Goal: Task Accomplishment & Management: Use online tool/utility

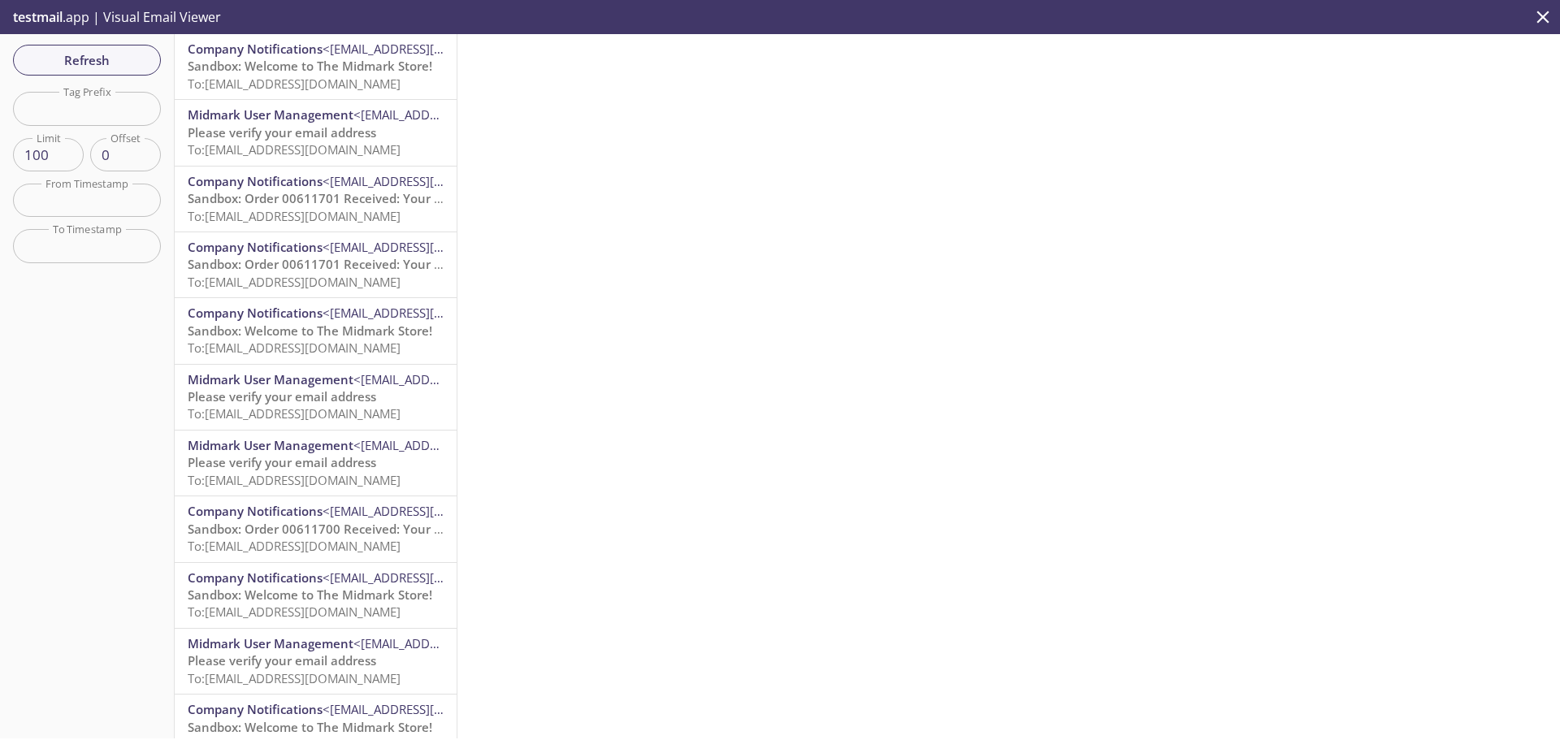
click at [1538, 15] on icon "close" at bounding box center [1542, 17] width 21 height 21
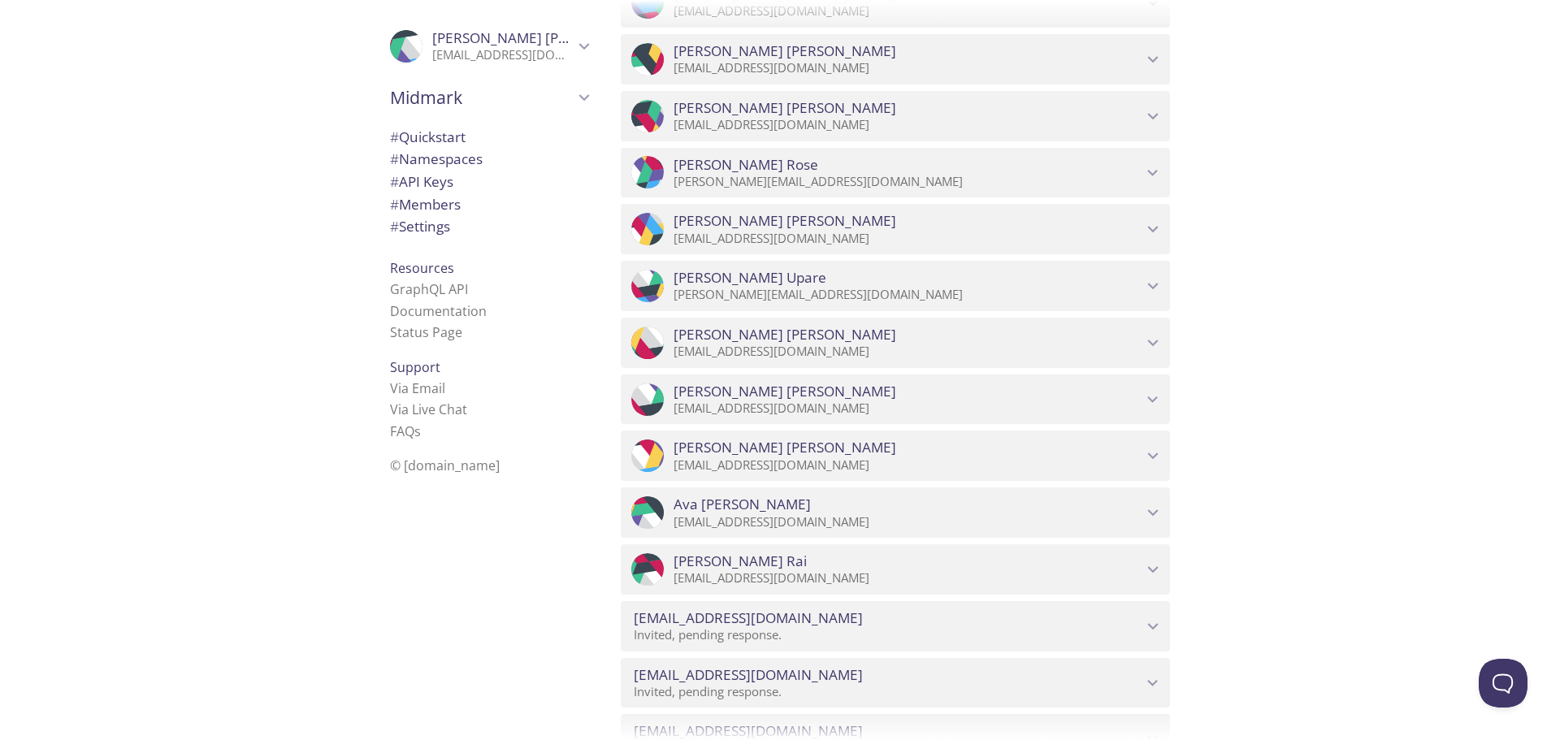
scroll to position [2844, 0]
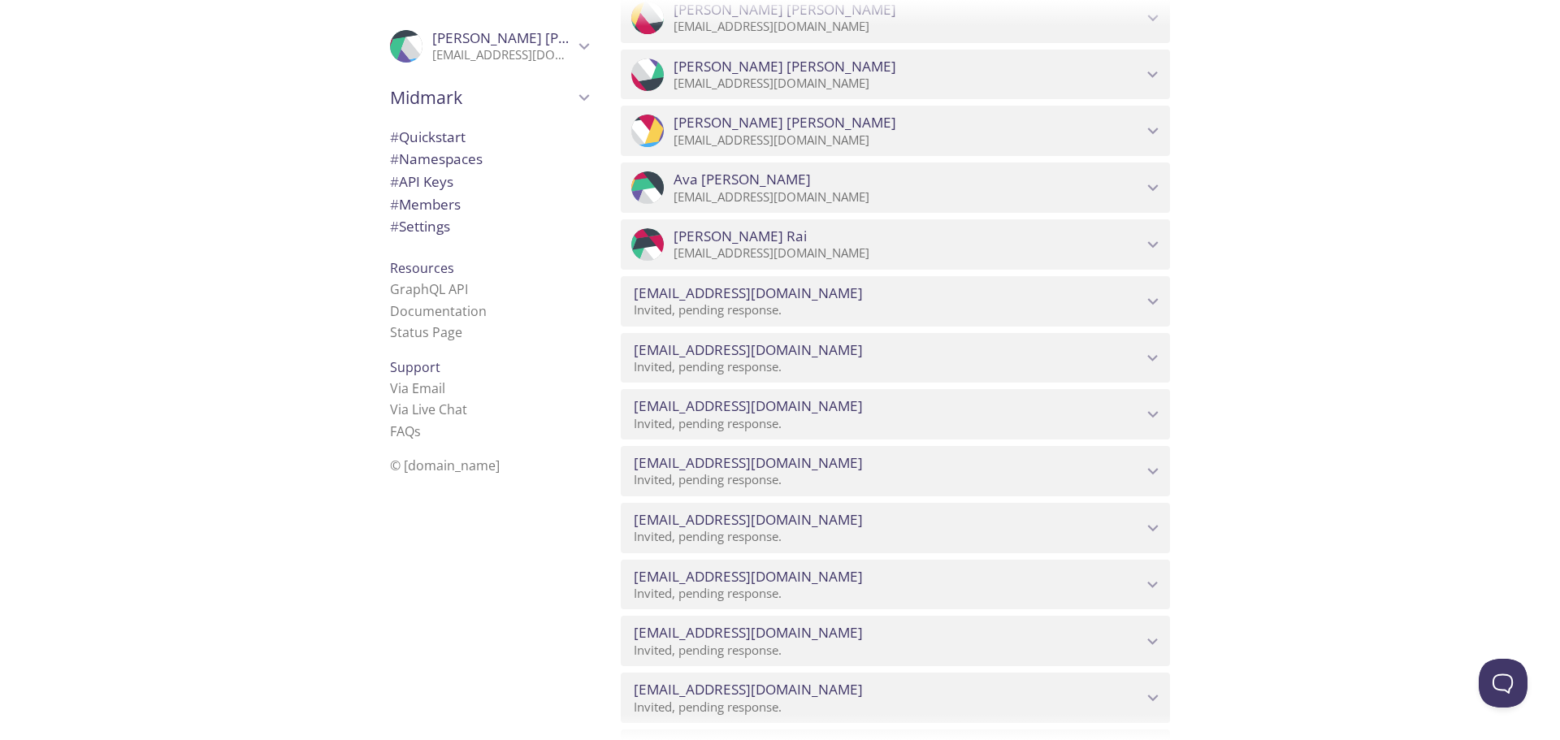
click at [1155, 578] on icon "kbishop@midmark.com" at bounding box center [1152, 584] width 21 height 21
click at [676, 621] on span "Resend Invite" at bounding box center [681, 624] width 83 height 20
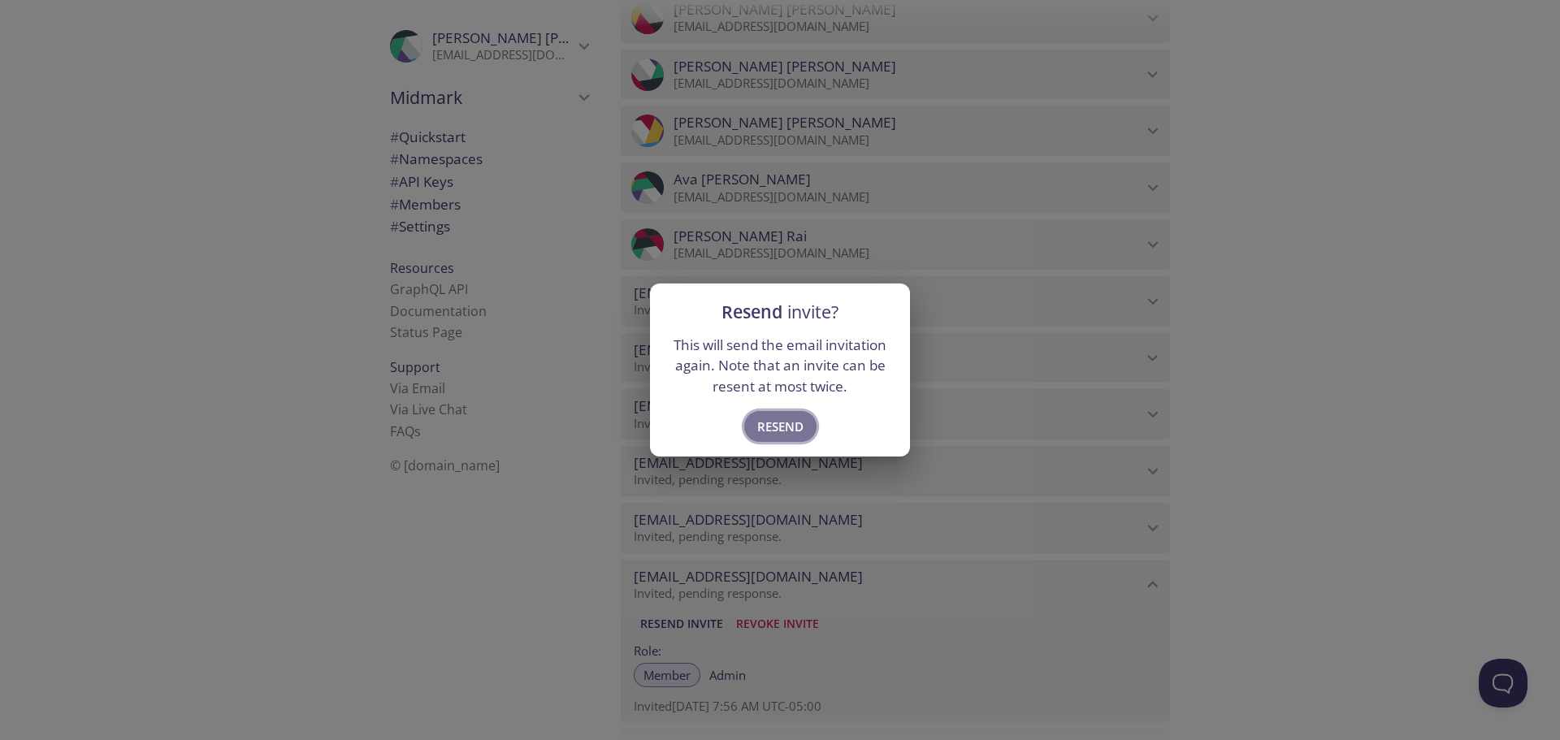
click at [781, 432] on span "Resend" at bounding box center [780, 426] width 46 height 21
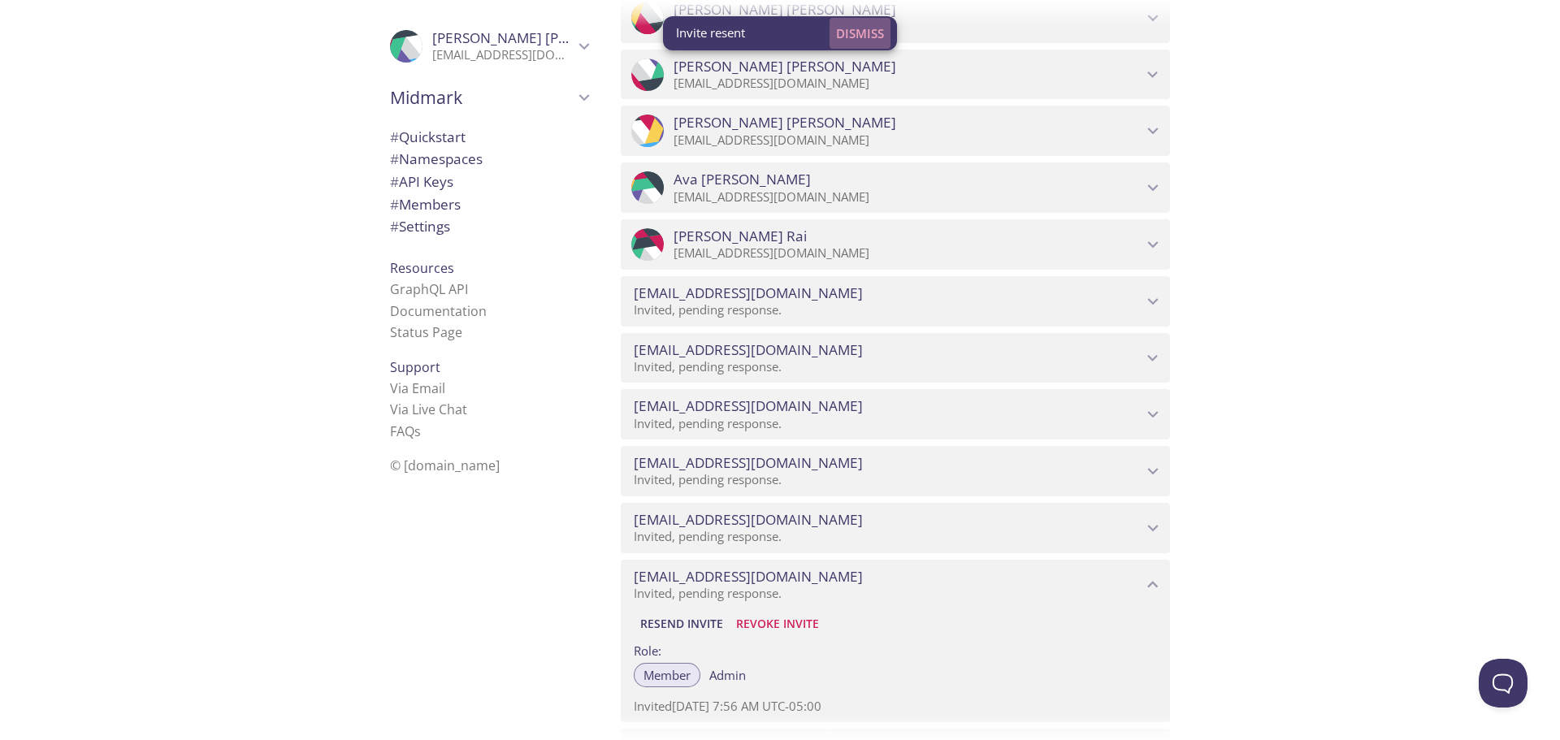
click at [861, 27] on span "Dismiss" at bounding box center [860, 33] width 48 height 21
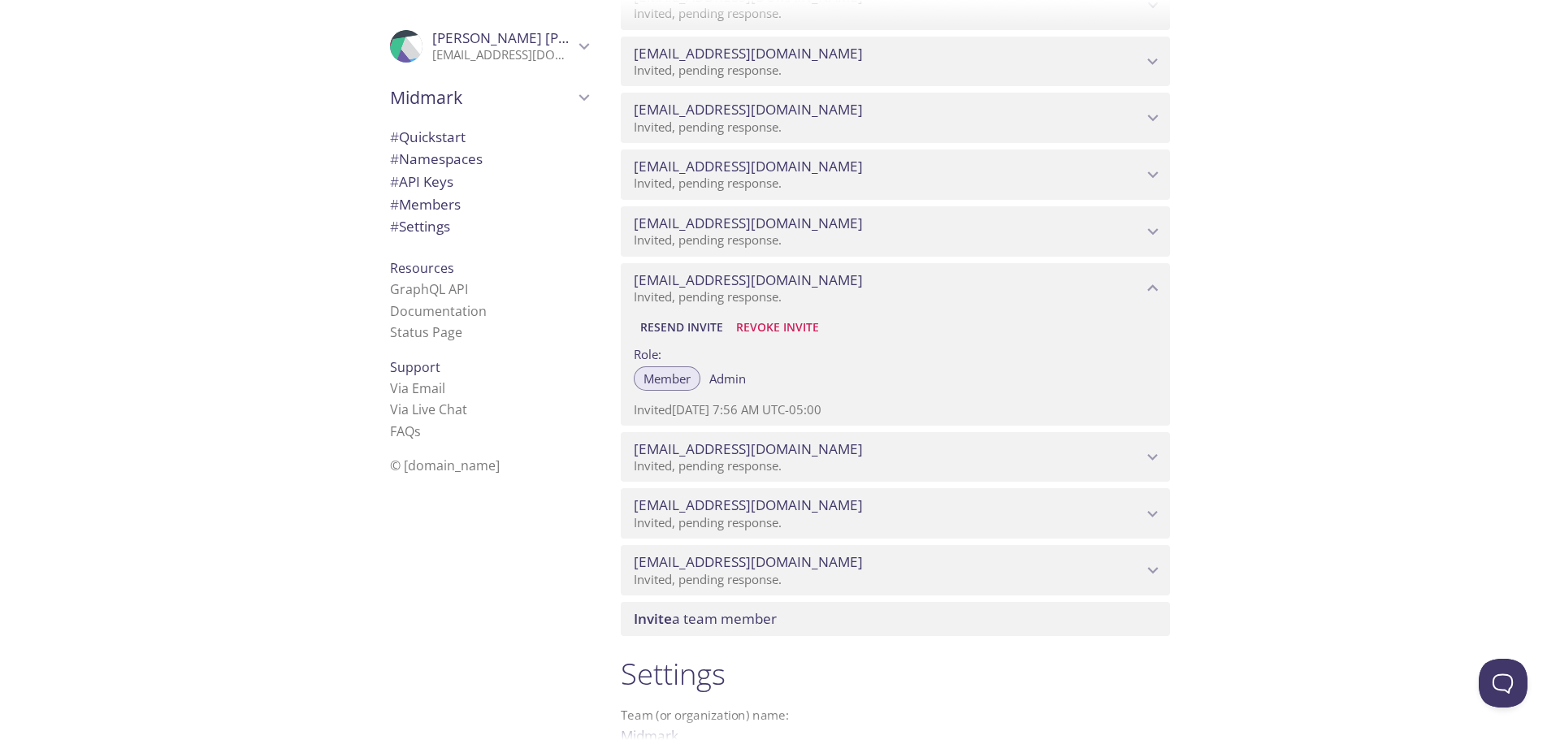
scroll to position [3169, 0]
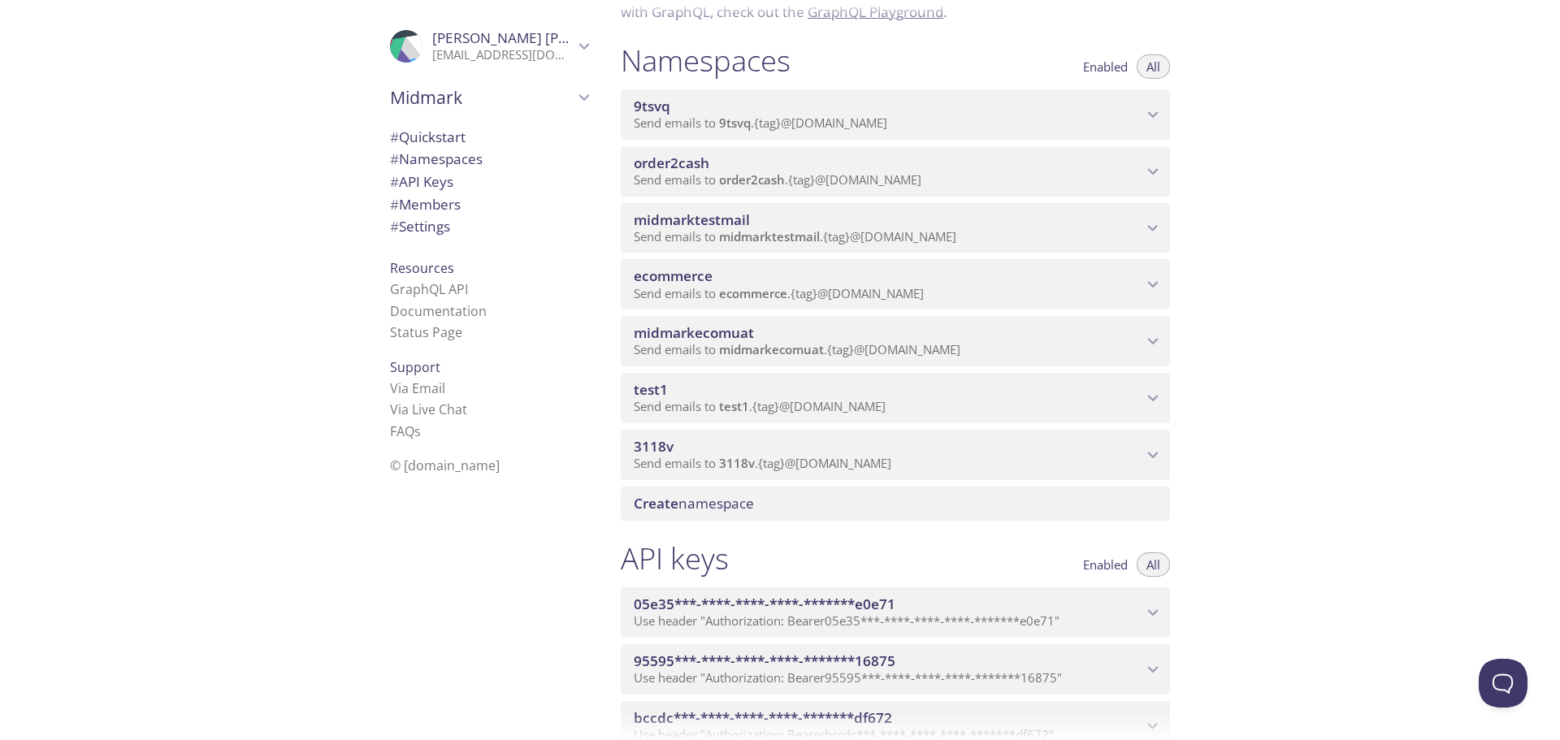
scroll to position [163, 0]
click at [697, 272] on span "ecommerce" at bounding box center [673, 276] width 79 height 19
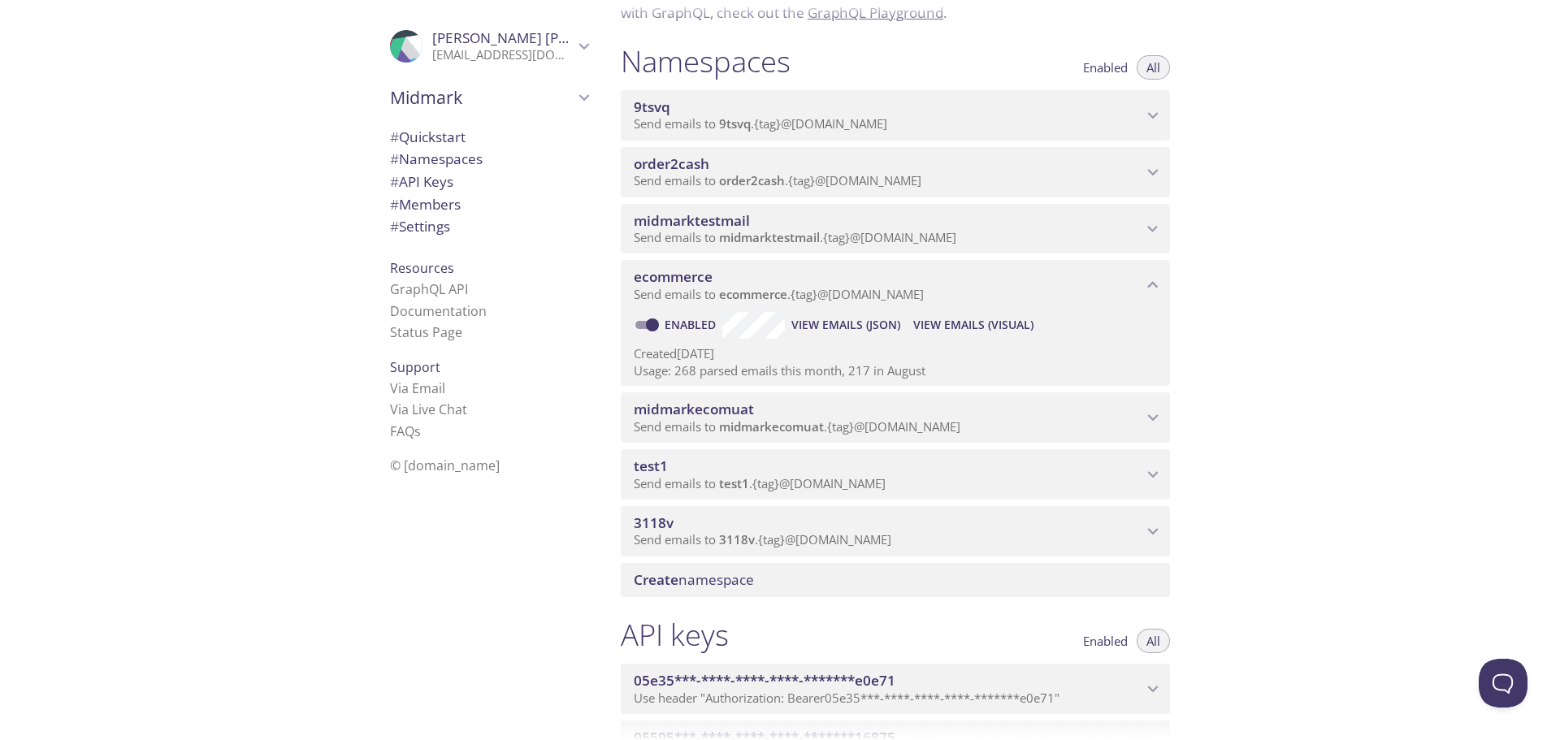
click at [952, 325] on span "View Emails (Visual)" at bounding box center [973, 325] width 120 height 20
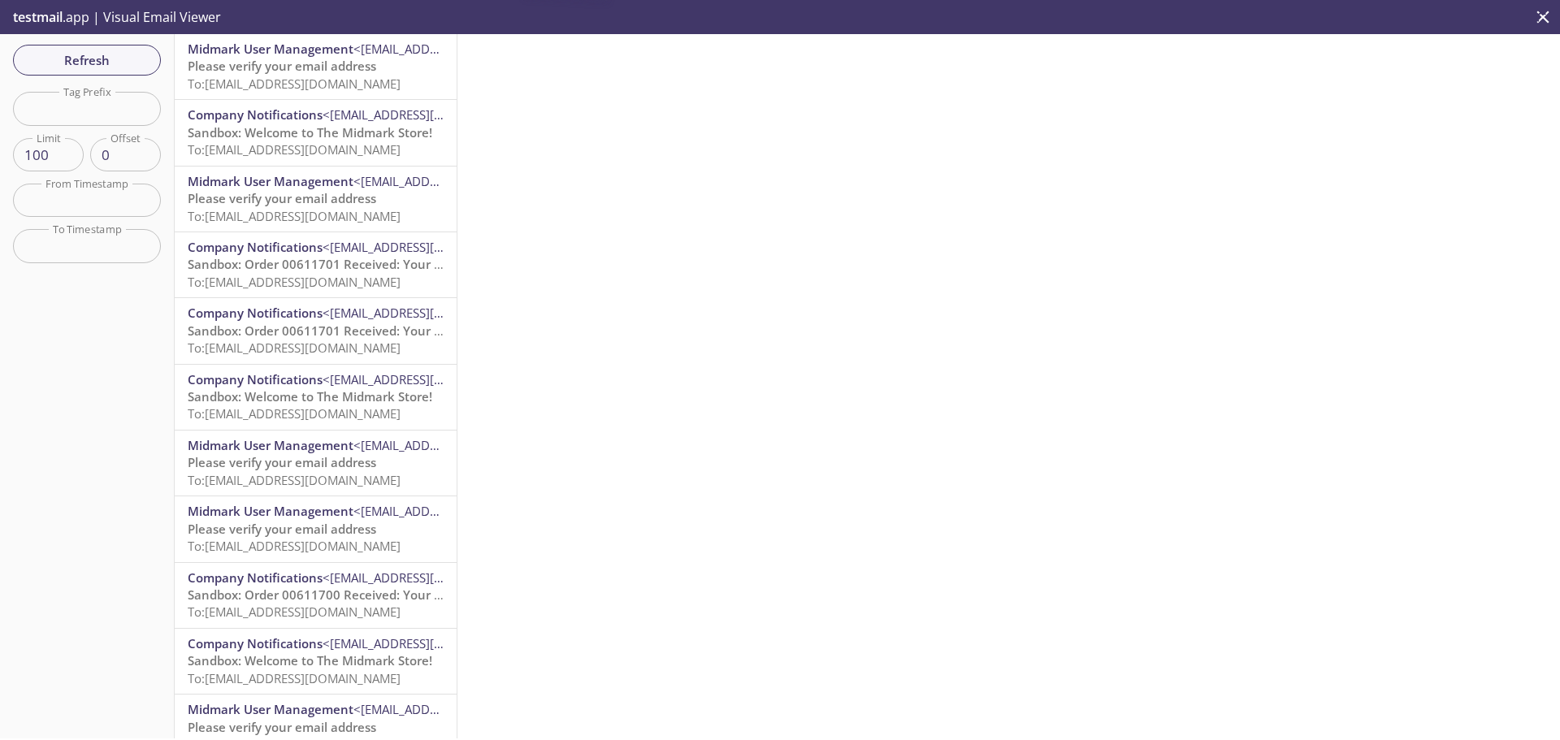
click at [320, 59] on span "Please verify your email address" at bounding box center [282, 66] width 189 height 16
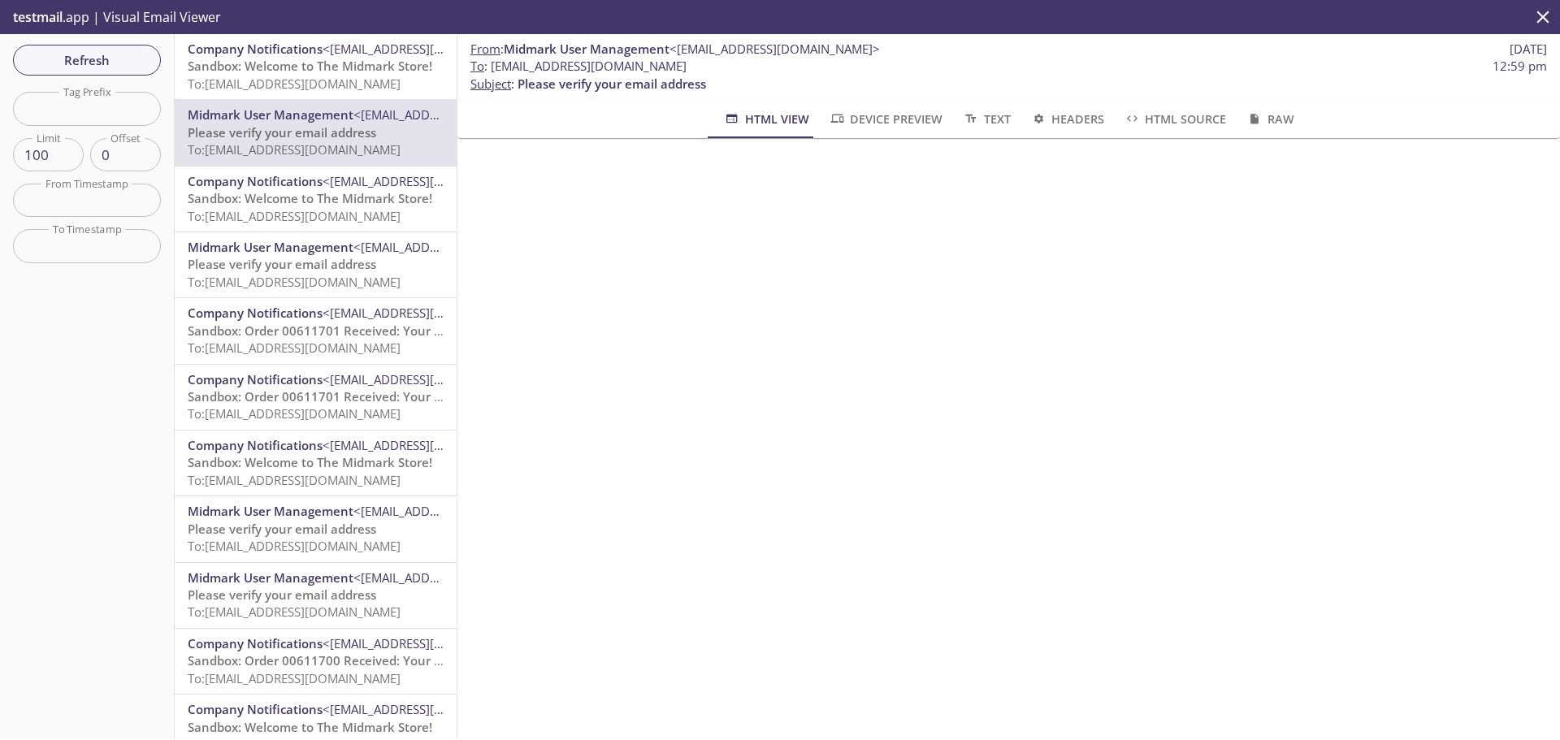
drag, startPoint x: 0, startPoint y: 0, endPoint x: 348, endPoint y: 76, distance: 355.9
click at [348, 76] on span "To: [EMAIL_ADDRESS][DOMAIN_NAME]" at bounding box center [294, 84] width 213 height 16
